Goal: Find specific page/section: Find specific page/section

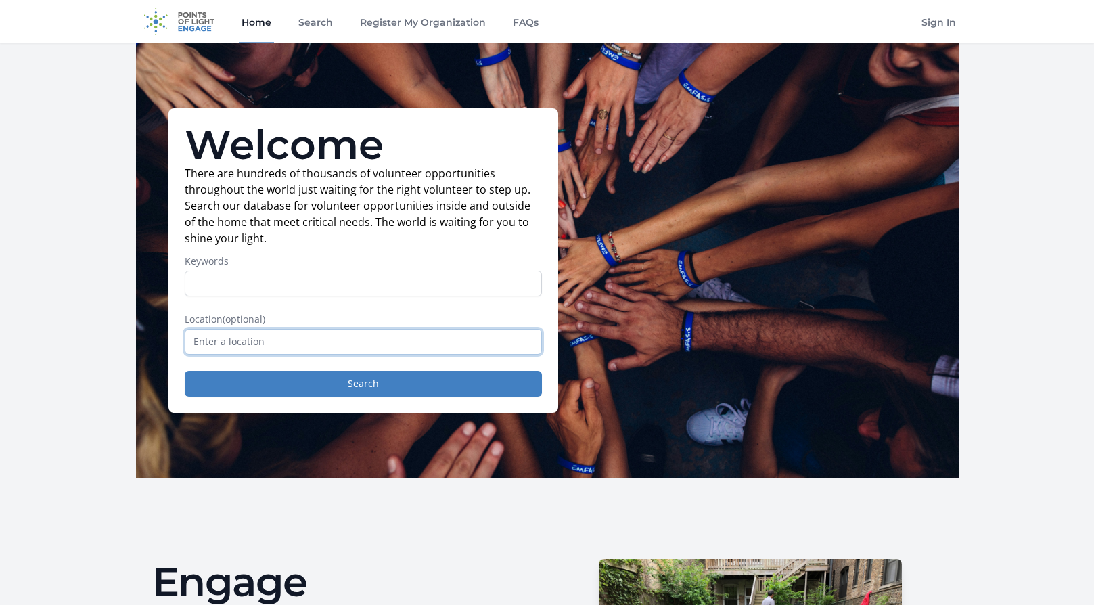
click at [227, 346] on input "text" at bounding box center [363, 342] width 357 height 26
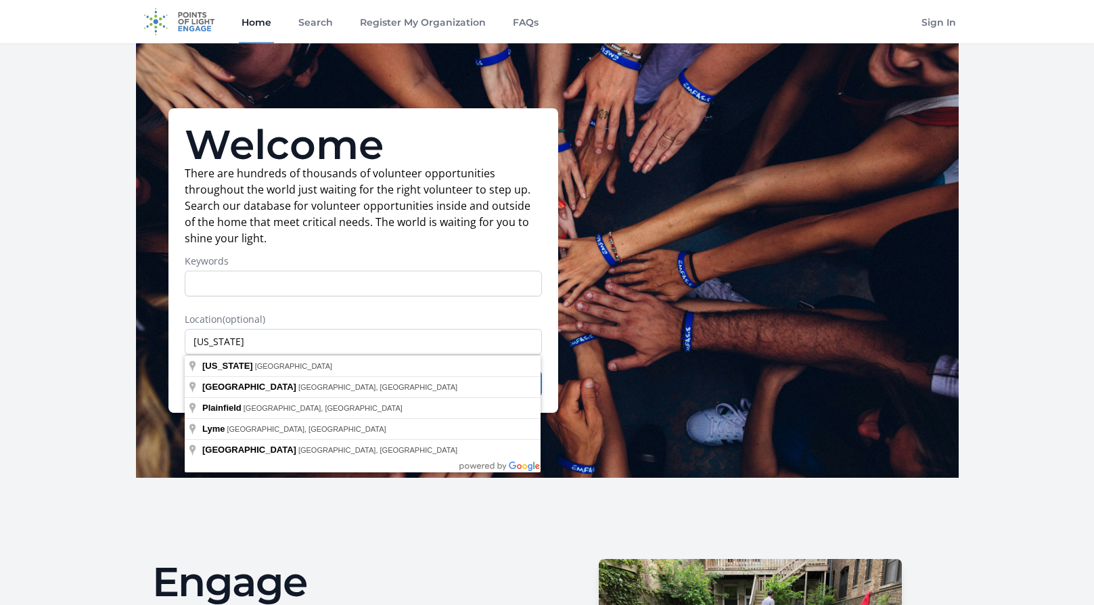
type input "[US_STATE], [GEOGRAPHIC_DATA]"
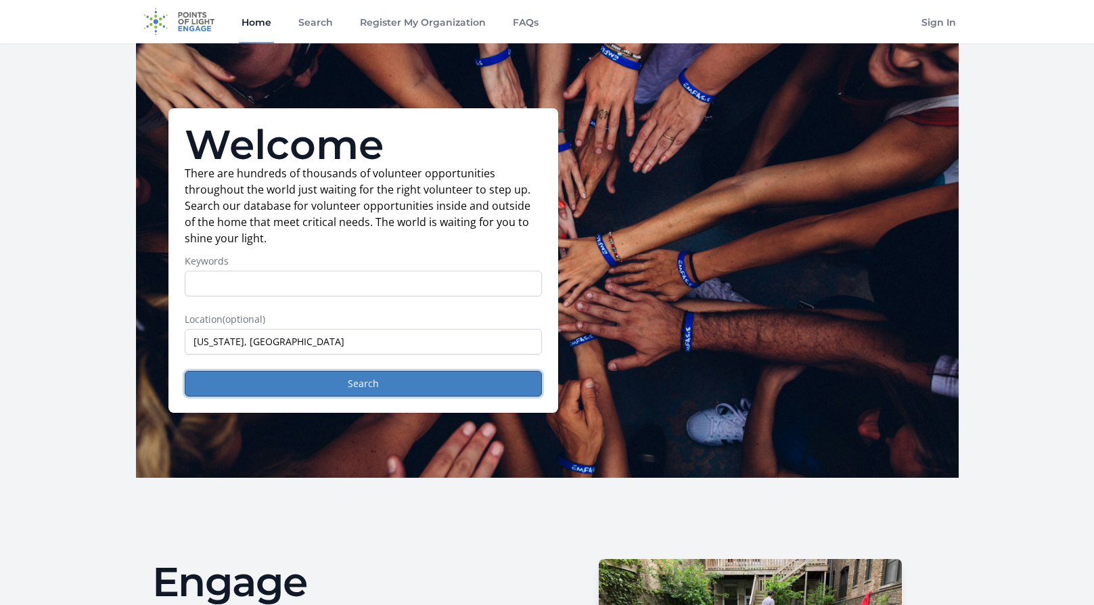
click at [293, 380] on button "Search" at bounding box center [363, 384] width 357 height 26
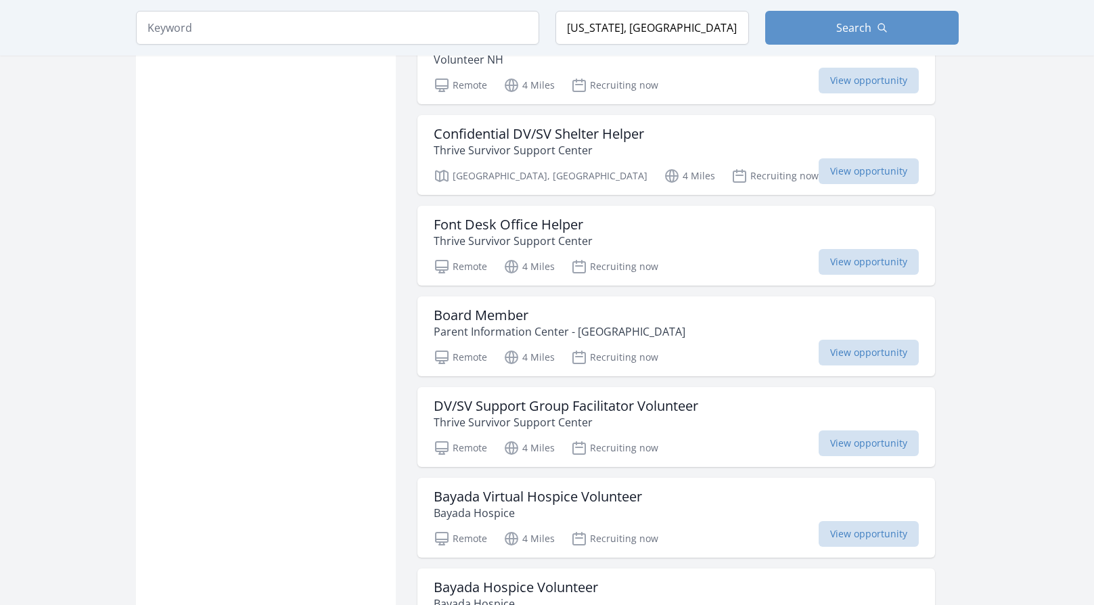
scroll to position [1353, 0]
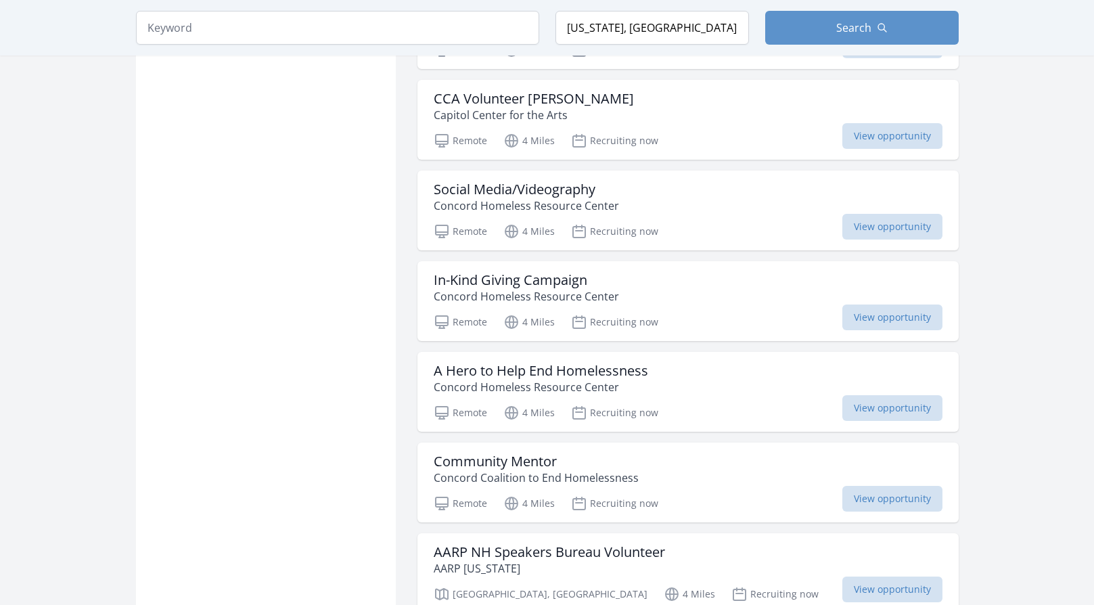
scroll to position [2300, 0]
